Goal: Use online tool/utility: Utilize a website feature to perform a specific function

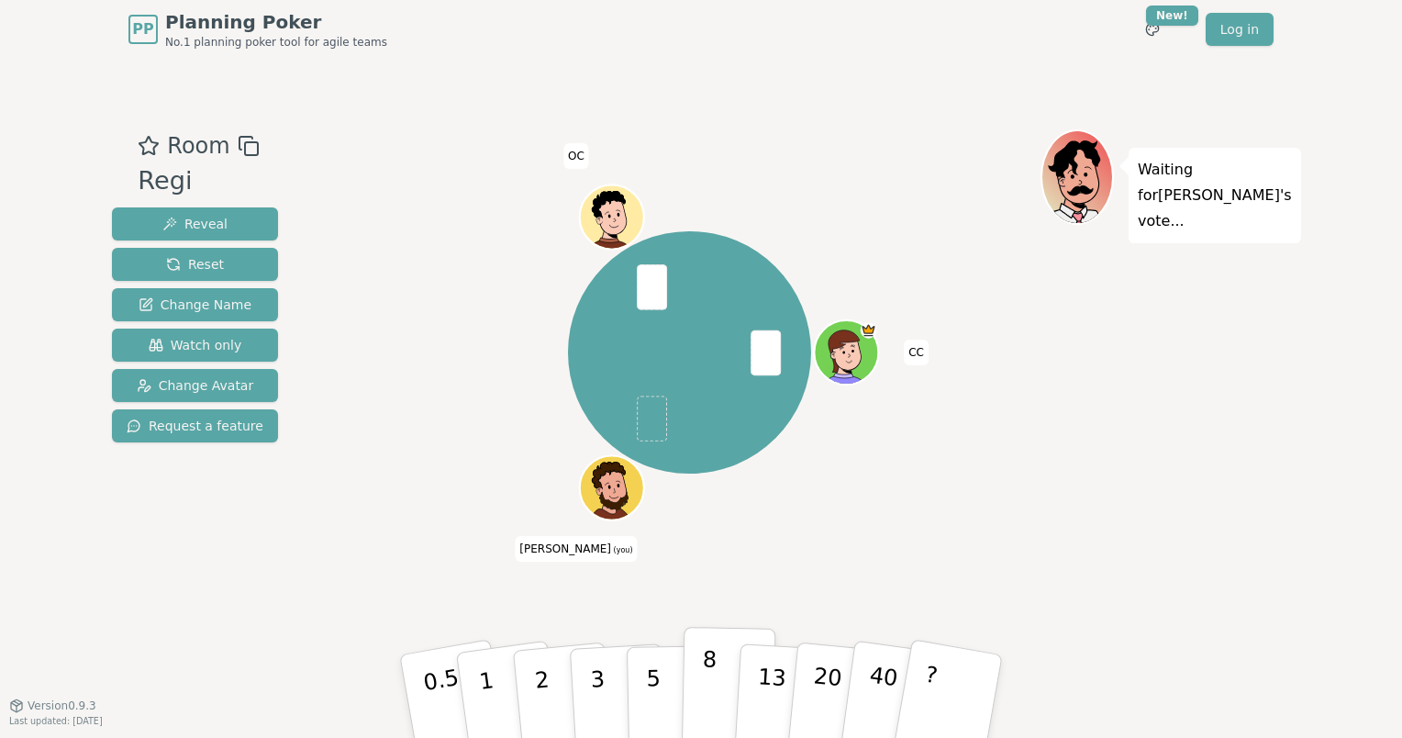
click at [701, 668] on button "8" at bounding box center [729, 696] width 94 height 139
click at [448, 704] on p "0.5" at bounding box center [443, 698] width 51 height 104
click at [644, 680] on button "5" at bounding box center [674, 696] width 94 height 139
click at [756, 672] on button "13" at bounding box center [784, 696] width 100 height 143
click at [700, 679] on button "8" at bounding box center [729, 696] width 94 height 139
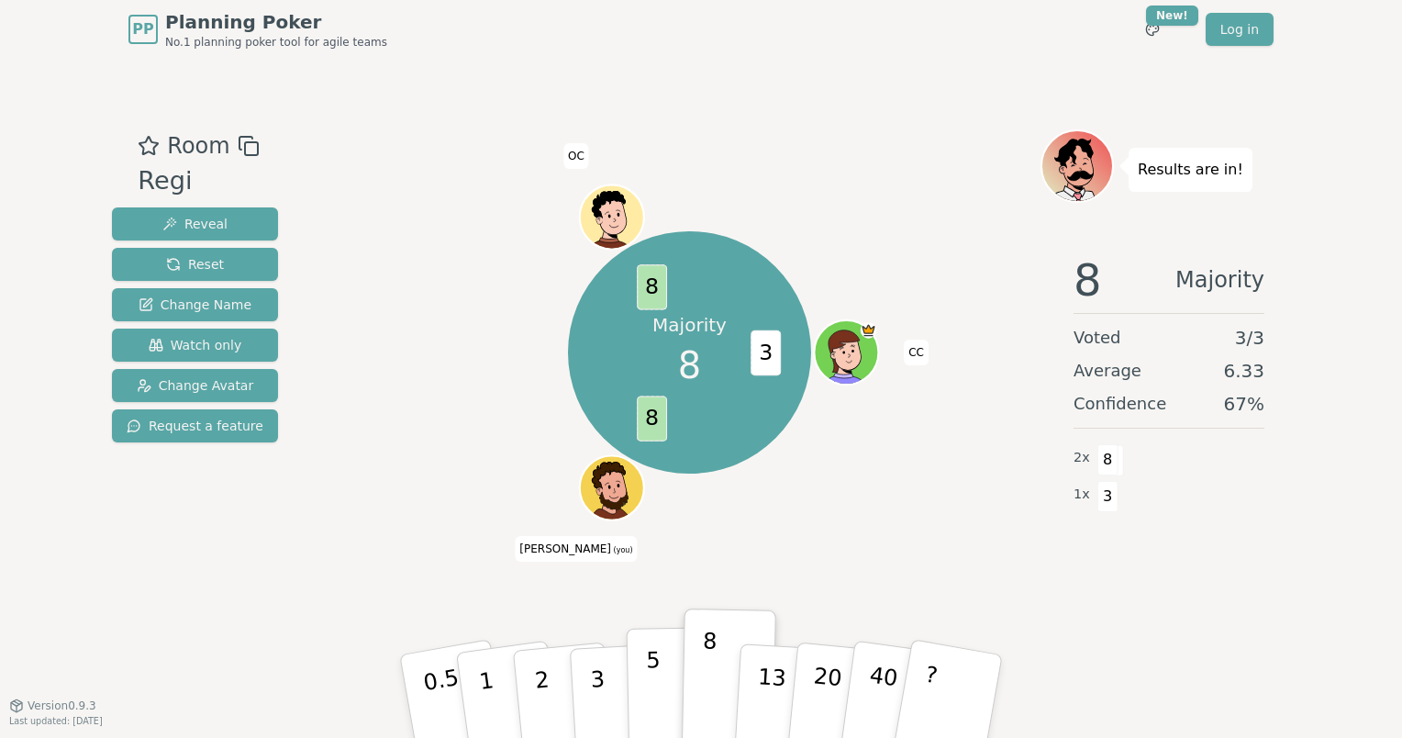
click at [649, 707] on p "5" at bounding box center [654, 696] width 16 height 99
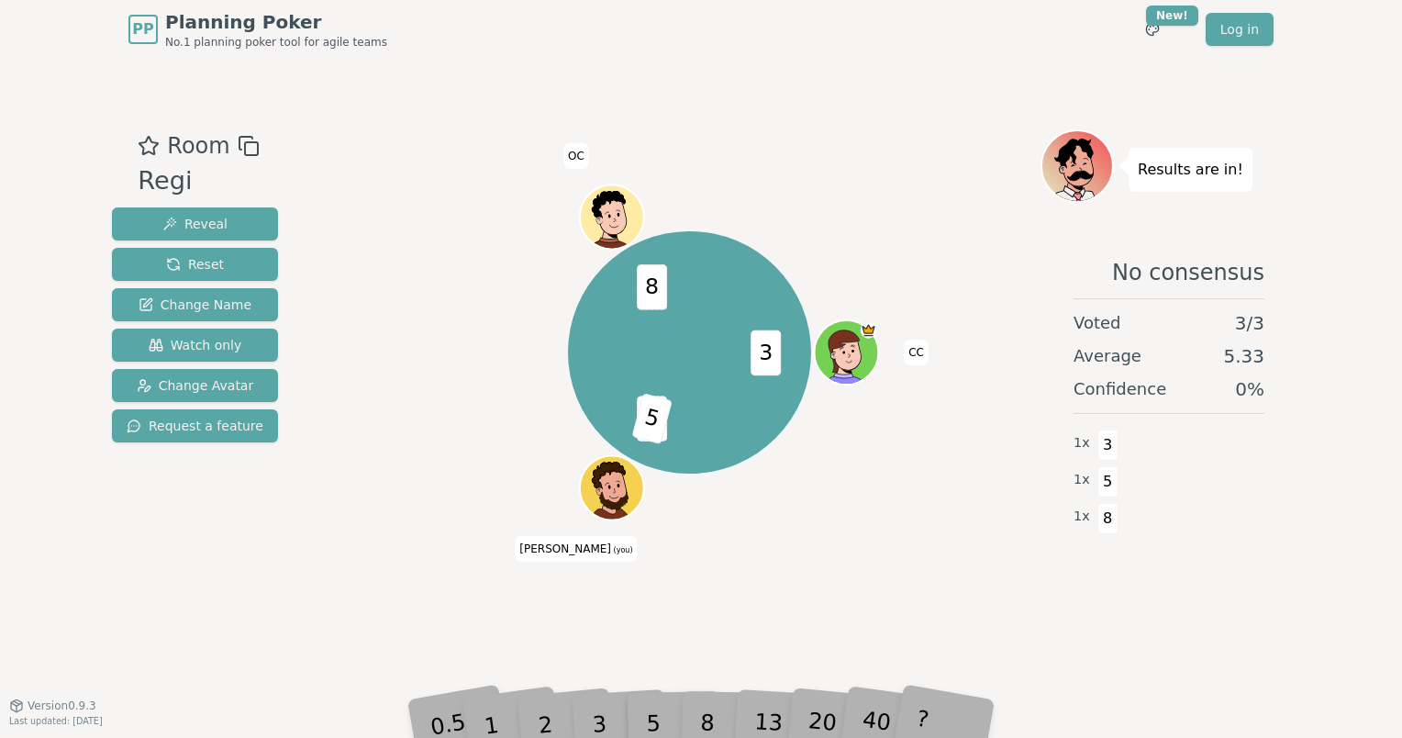
click at [742, 623] on div "3 8 5 8 [PERSON_NAME] (you) OC" at bounding box center [689, 381] width 702 height 505
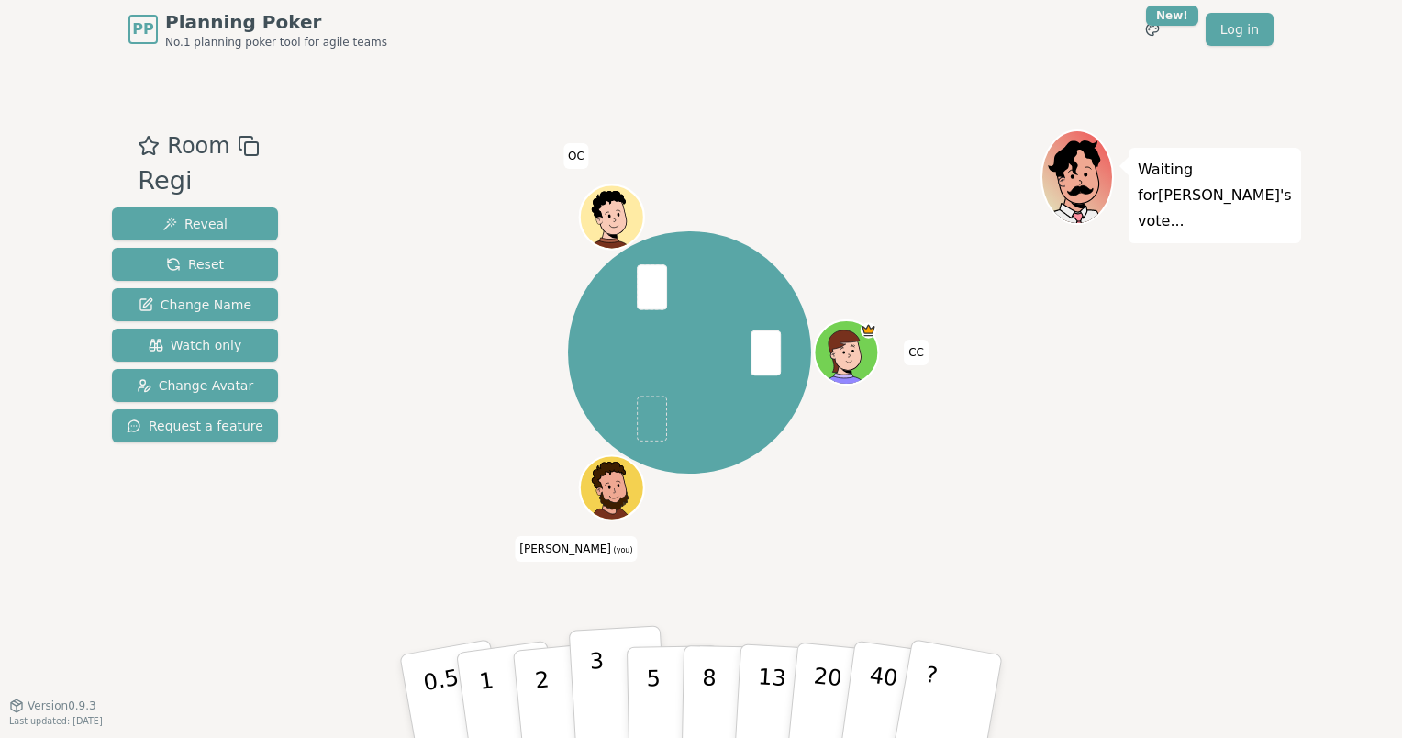
click at [594, 680] on p "3" at bounding box center [599, 698] width 20 height 100
click at [546, 693] on p "2" at bounding box center [544, 699] width 24 height 100
click at [591, 680] on p "3" at bounding box center [599, 698] width 20 height 100
